Goal: Navigation & Orientation: Find specific page/section

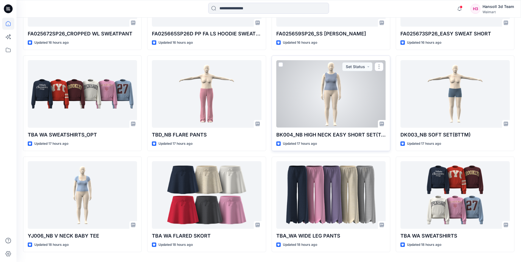
scroll to position [236, 0]
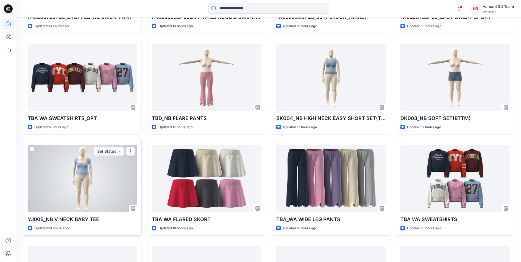
click at [94, 197] on div at bounding box center [82, 178] width 109 height 67
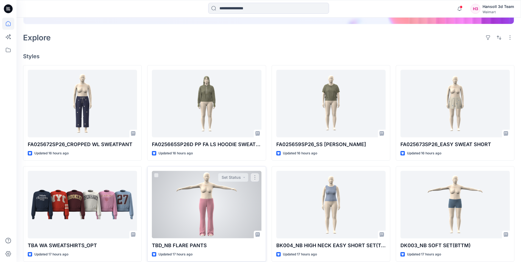
scroll to position [99, 0]
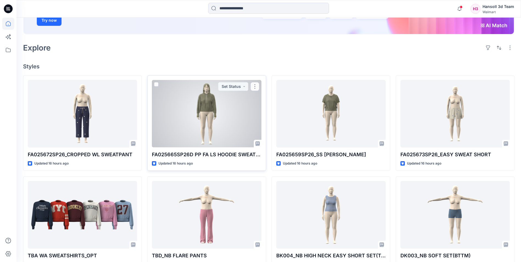
click at [206, 122] on div at bounding box center [206, 113] width 109 height 67
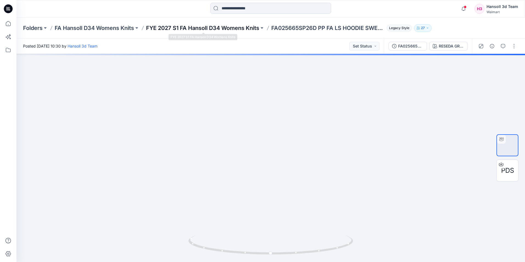
click at [231, 31] on p "FYE 2027 S1 FA Hansoll D34 Womens Knits" at bounding box center [202, 28] width 113 height 8
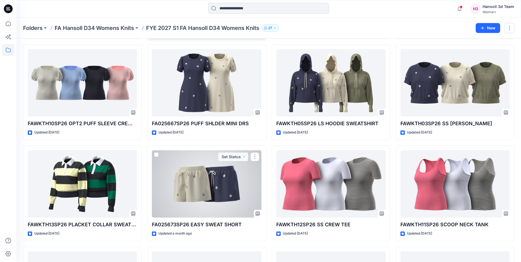
scroll to position [14, 0]
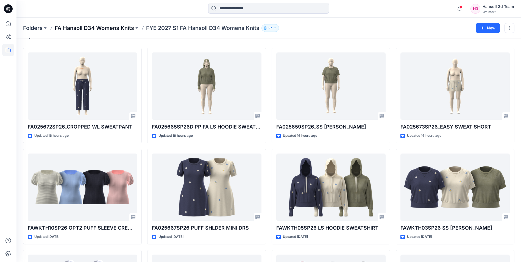
click at [103, 26] on p "FA Hansoll D34 Womens Knits" at bounding box center [94, 28] width 79 height 8
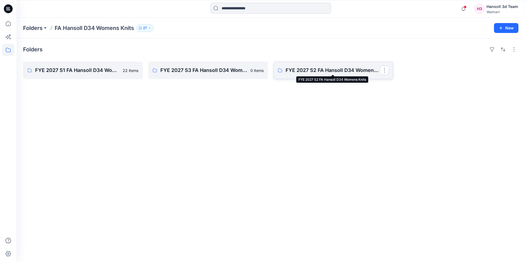
click at [289, 71] on p "FYE 2027 S2 FA Hansoll D34 Womens Knits" at bounding box center [333, 70] width 94 height 8
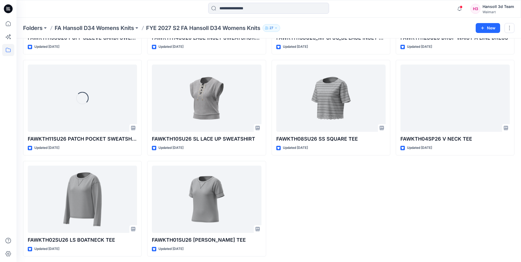
scroll to position [407, 0]
